Goal: Transaction & Acquisition: Purchase product/service

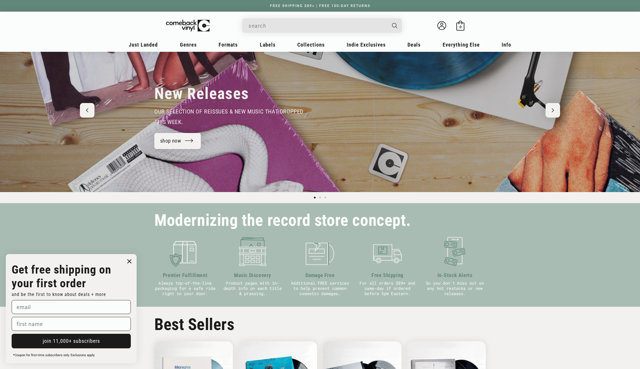
scroll to position [58, 0]
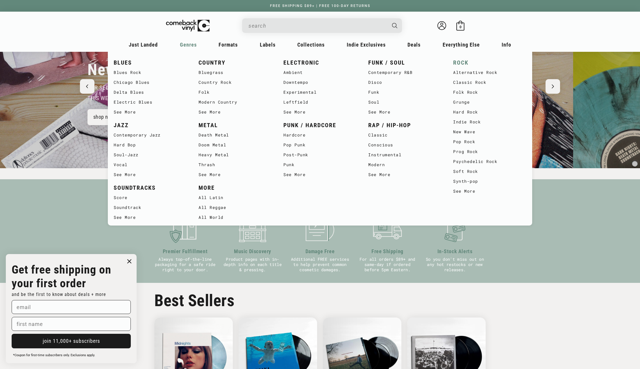
click at [460, 63] on link "ROCK" at bounding box center [489, 63] width 73 height 10
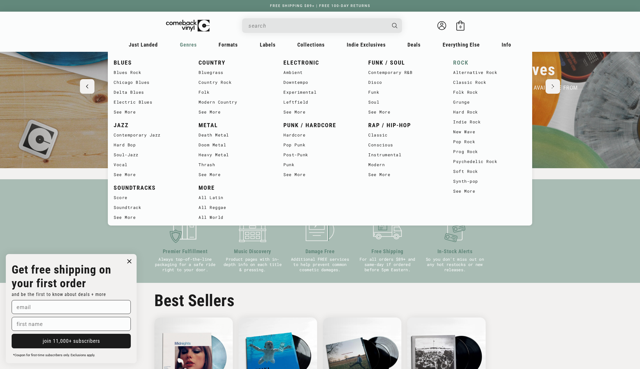
scroll to position [0, 578]
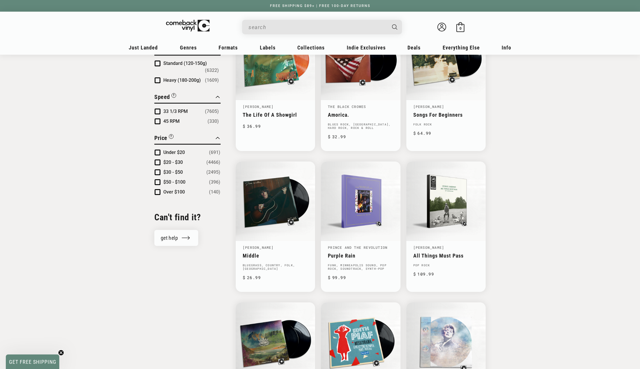
scroll to position [581, 0]
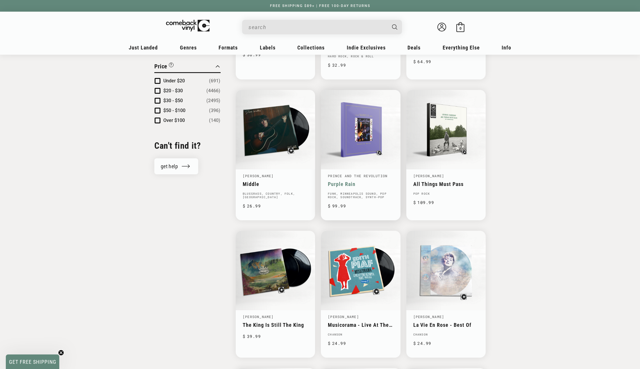
click at [361, 181] on link "Purple Rain" at bounding box center [360, 184] width 65 height 6
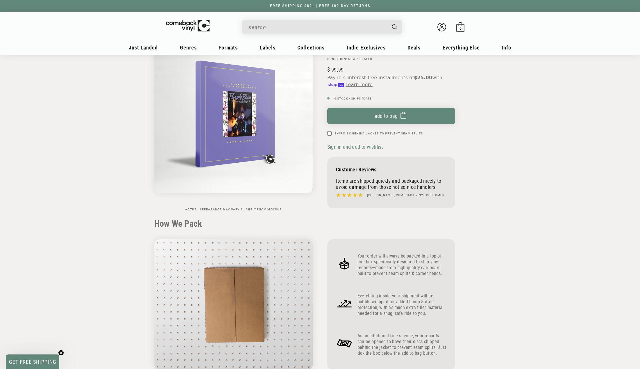
scroll to position [58, 0]
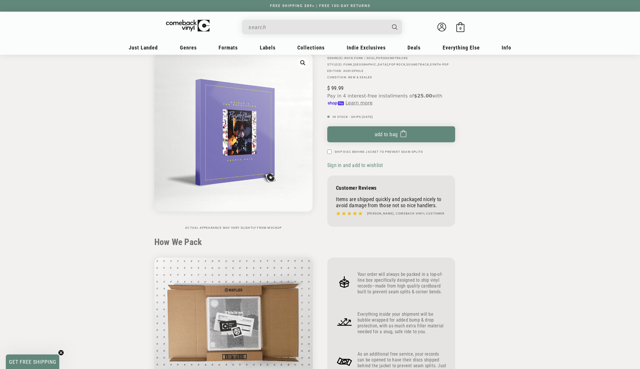
click at [141, 157] on section "Home Prince And The Revolution - "Purple Rain" Because Sound Matters One-Step S…" at bounding box center [320, 376] width 360 height 758
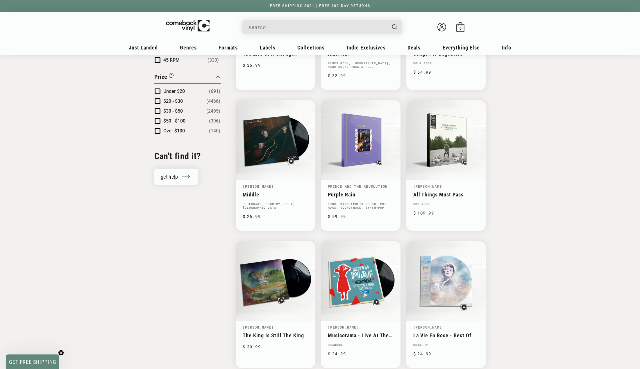
scroll to position [581, 0]
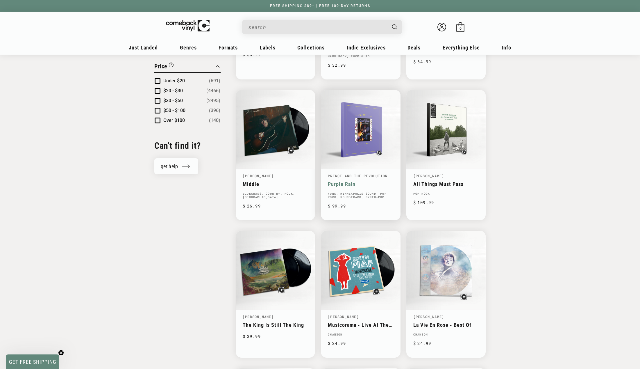
click at [368, 181] on link "Purple Rain" at bounding box center [360, 184] width 65 height 6
